Goal: Navigation & Orientation: Find specific page/section

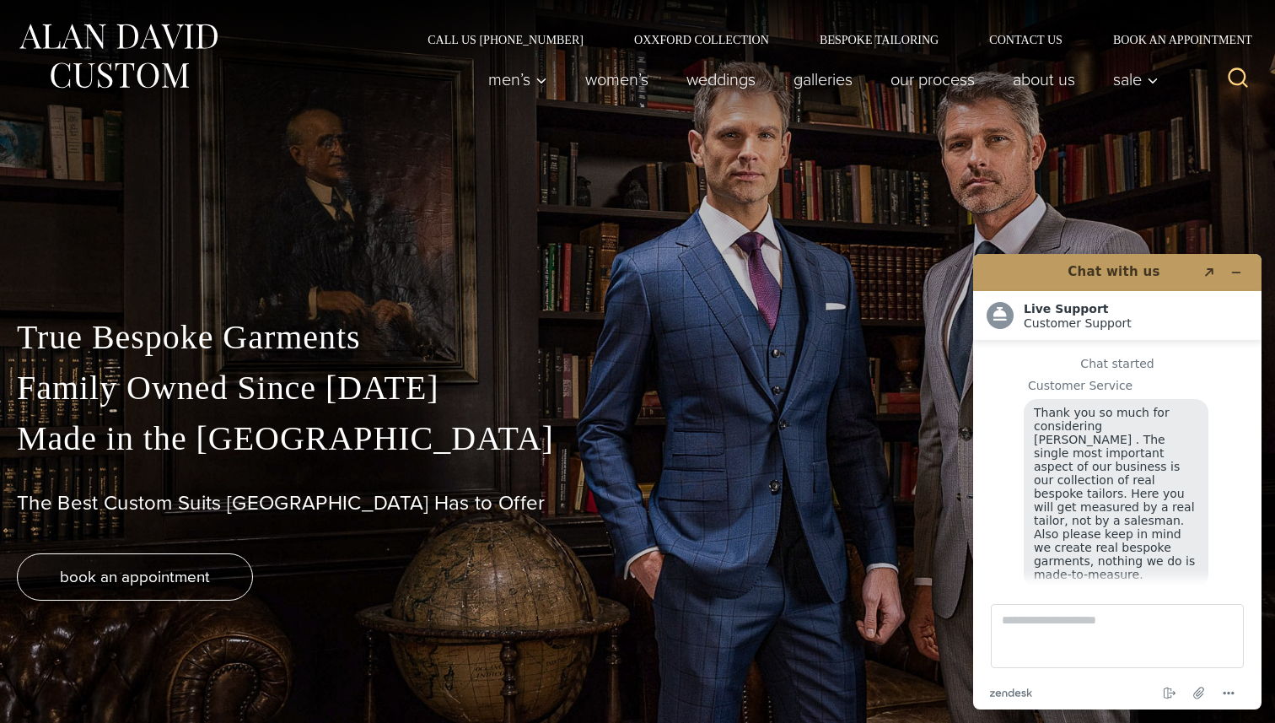
scroll to position [17, 0]
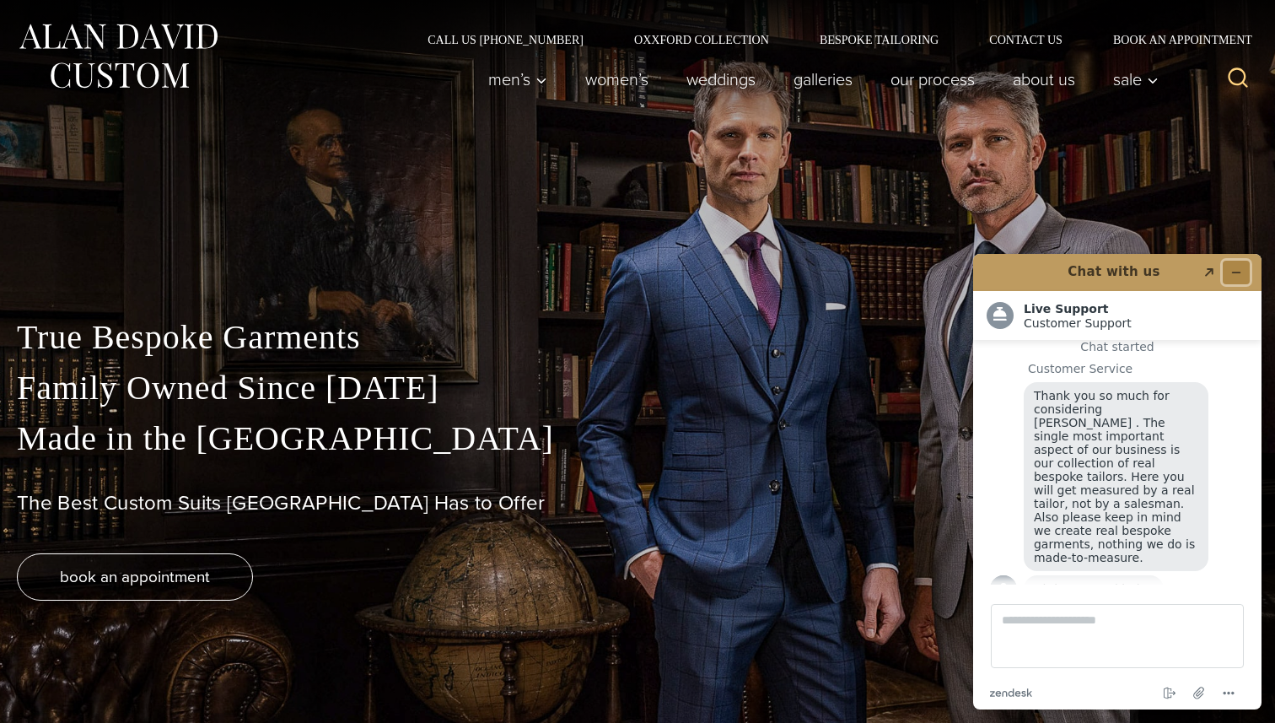
click at [1239, 270] on icon "Minimise widget" at bounding box center [1237, 273] width 12 height 12
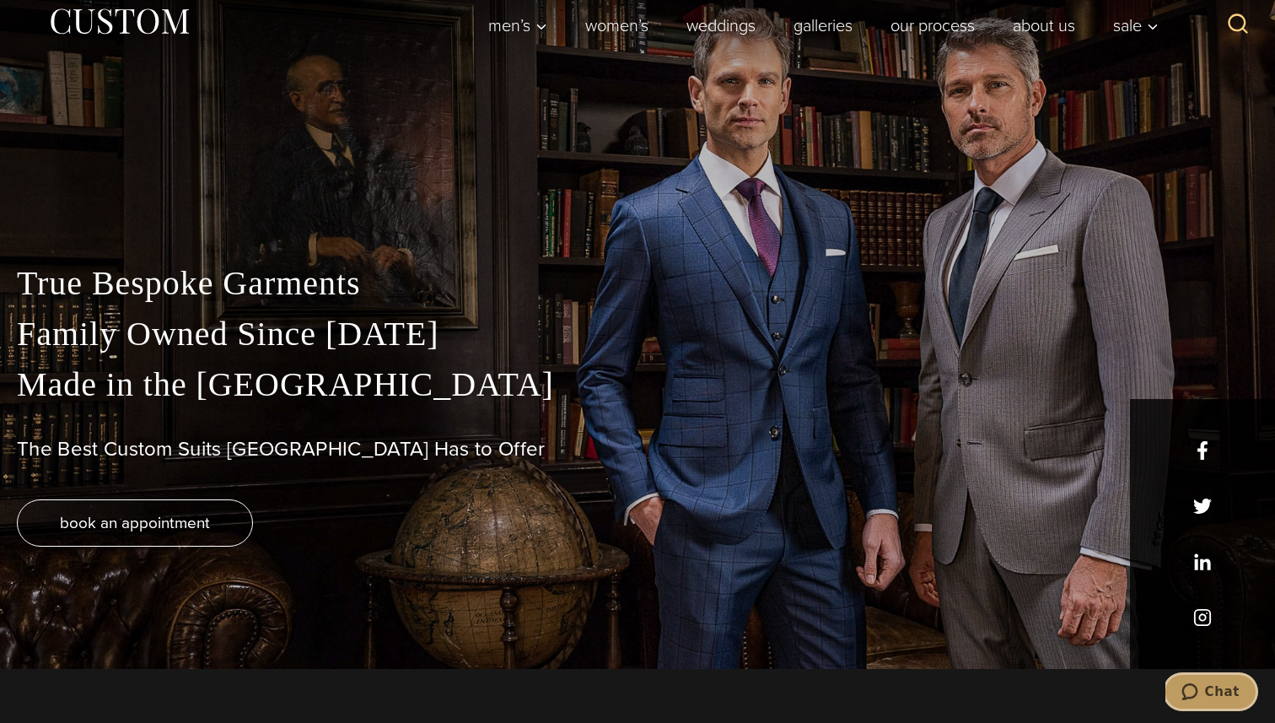
scroll to position [51, 0]
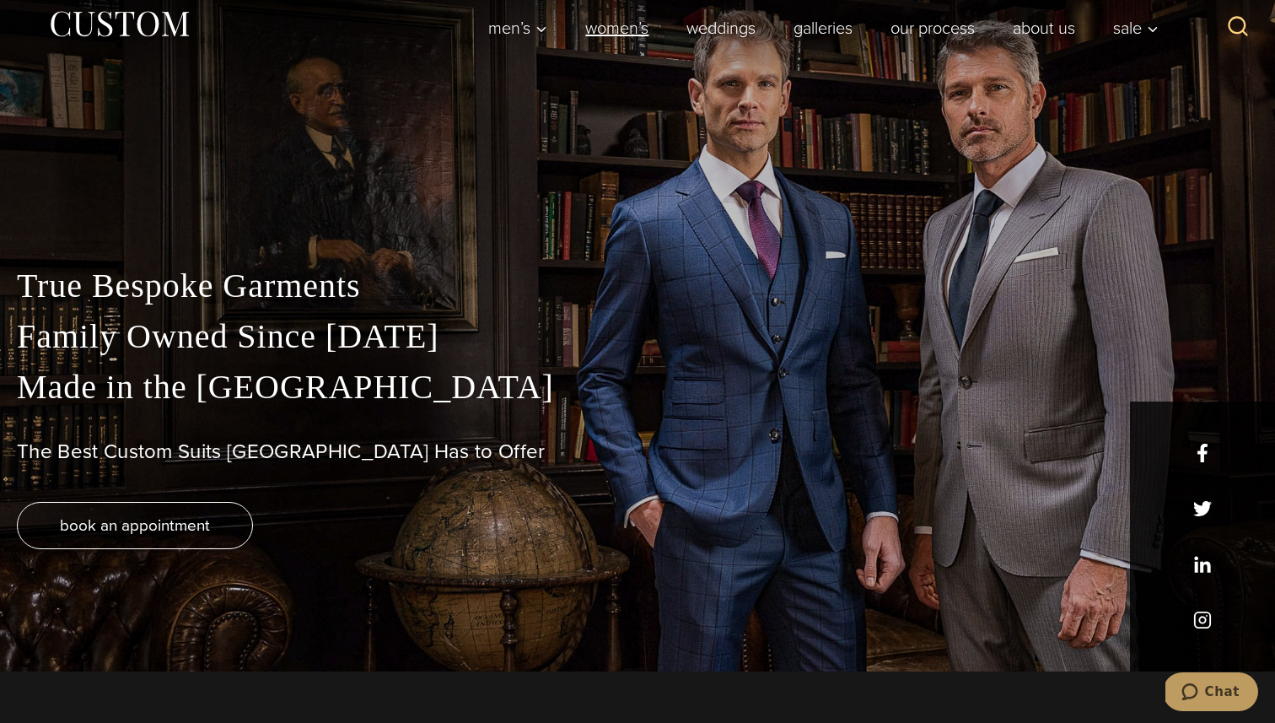
click at [604, 19] on link "Women’s" at bounding box center [617, 28] width 101 height 34
click at [831, 25] on link "Galleries" at bounding box center [823, 28] width 97 height 34
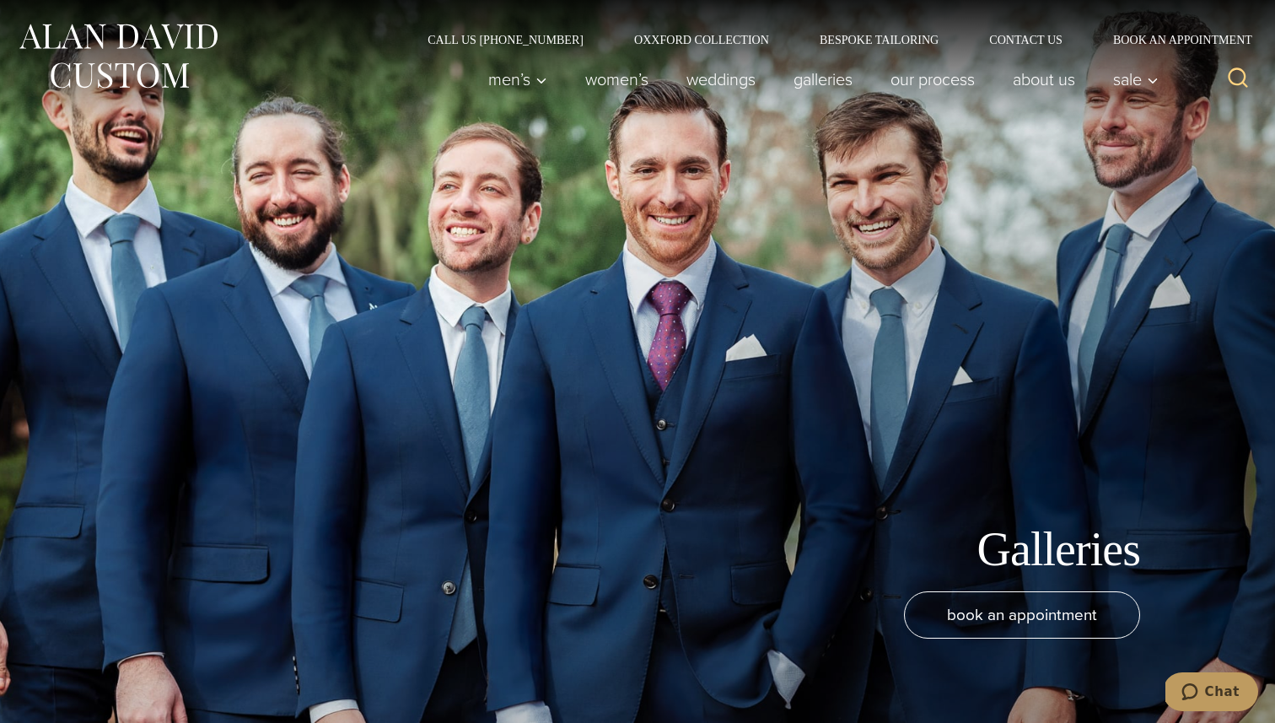
scroll to position [27, 0]
